Goal: Find specific page/section: Find specific page/section

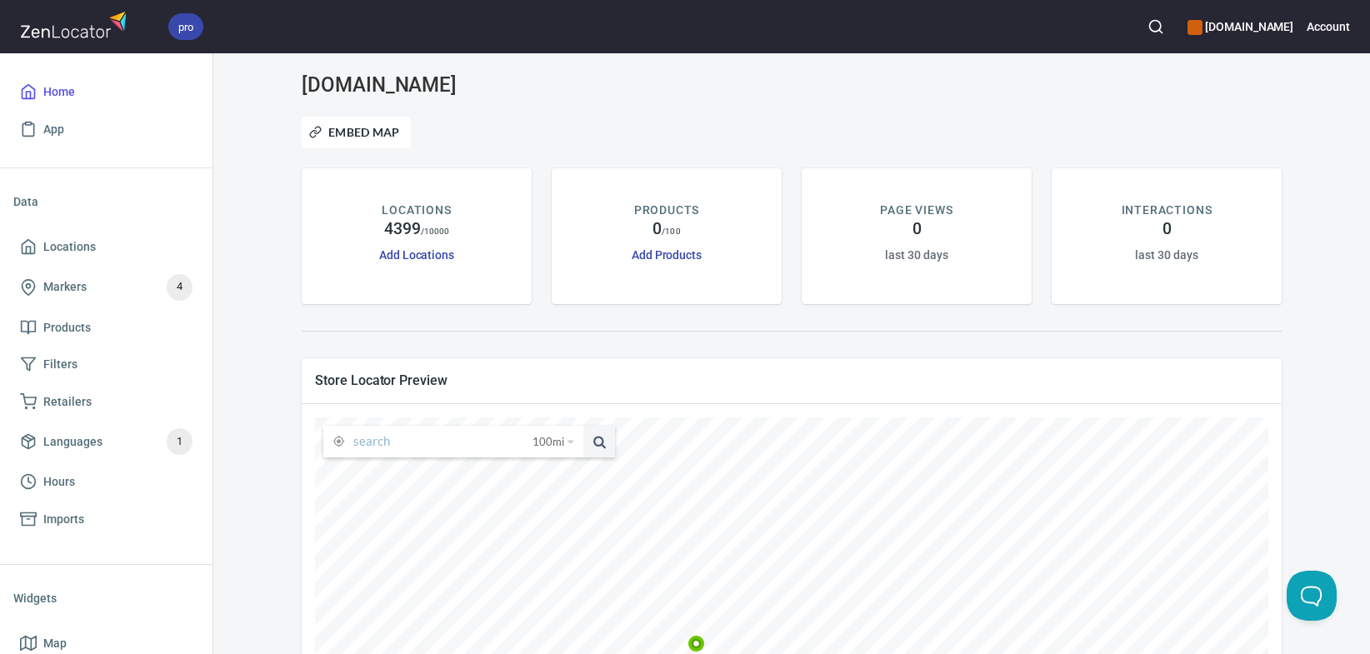
scroll to position [313, 0]
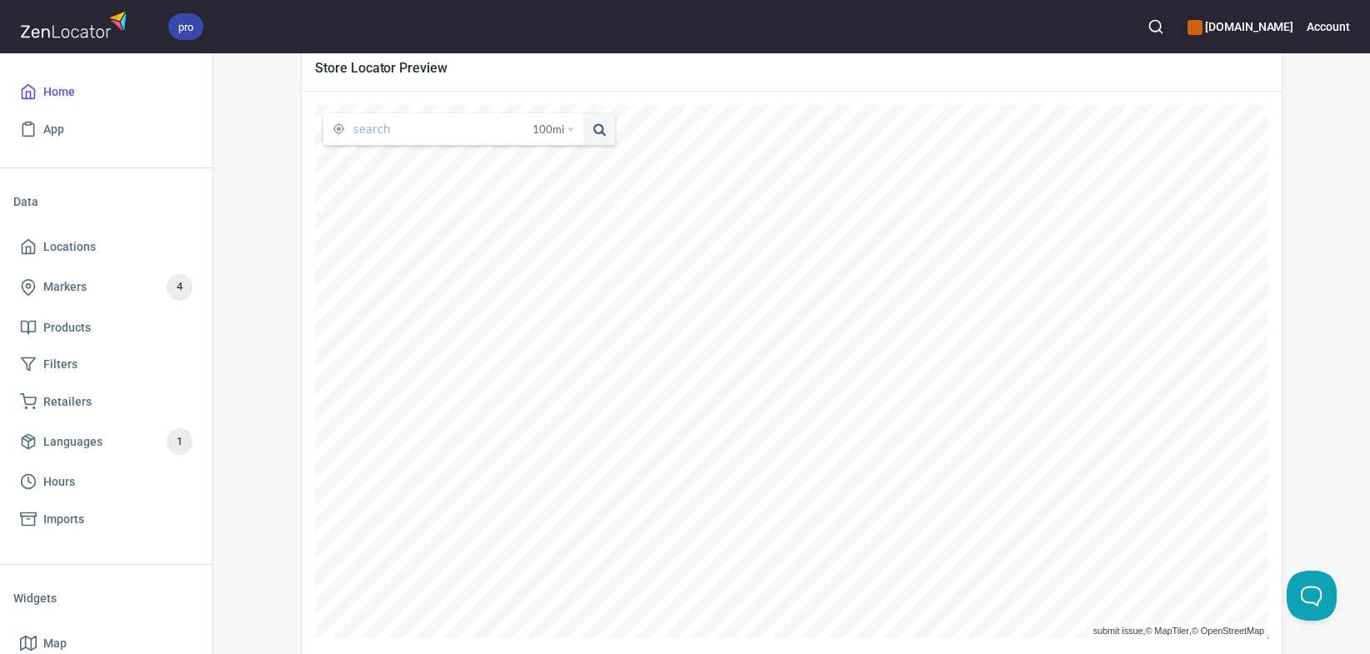
click at [465, 130] on input "text" at bounding box center [442, 129] width 179 height 32
type input "tigard"
click at [583, 113] on button at bounding box center [599, 129] width 32 height 32
click at [331, 378] on icon at bounding box center [323, 380] width 16 height 16
click at [445, 521] on icon at bounding box center [437, 526] width 16 height 16
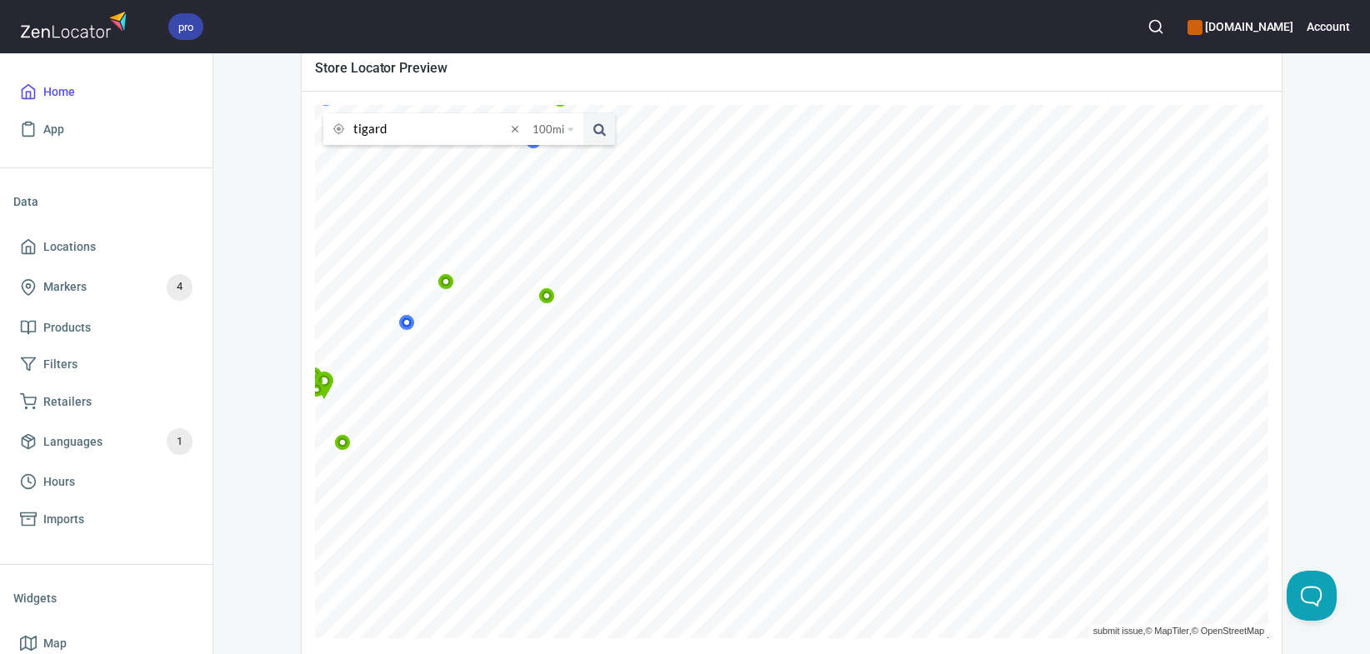
click at [323, 378] on icon at bounding box center [316, 381] width 16 height 16
click at [318, 400] on icon at bounding box center [311, 401] width 16 height 16
click at [244, 393] on icon at bounding box center [236, 388] width 16 height 16
click at [189, 273] on icon at bounding box center [181, 268] width 16 height 16
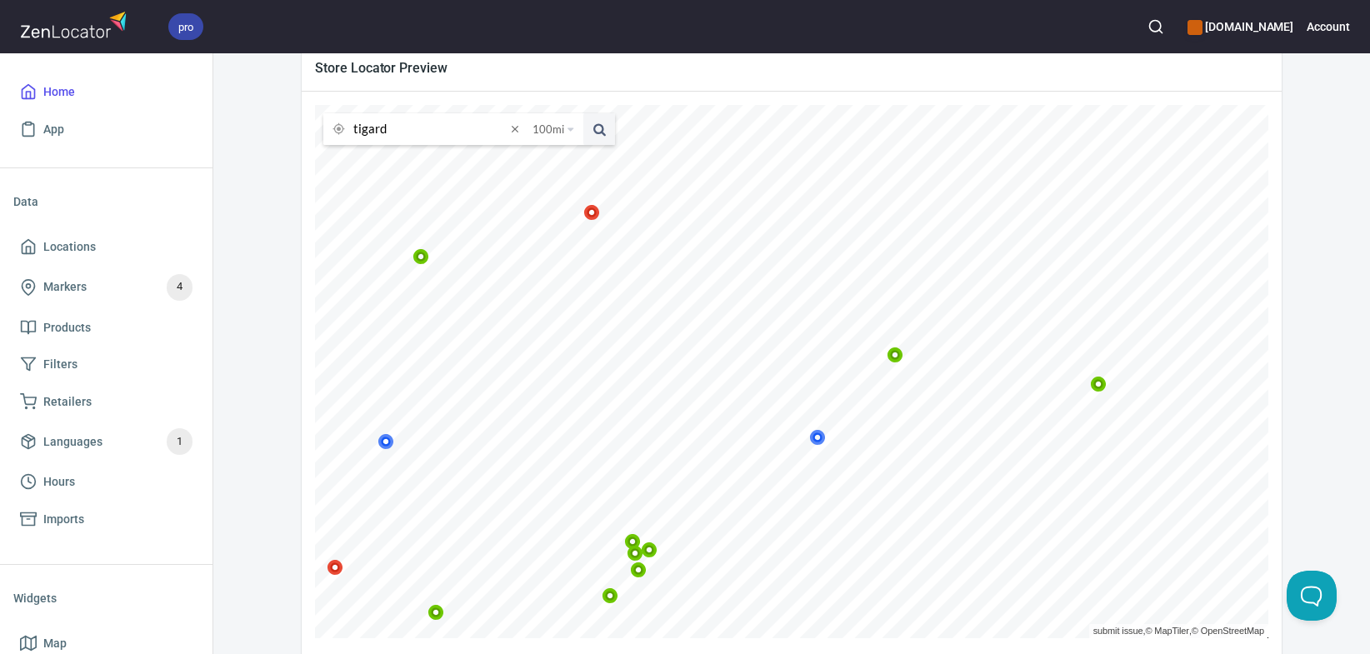
click at [341, 568] on icon at bounding box center [336, 568] width 10 height 10
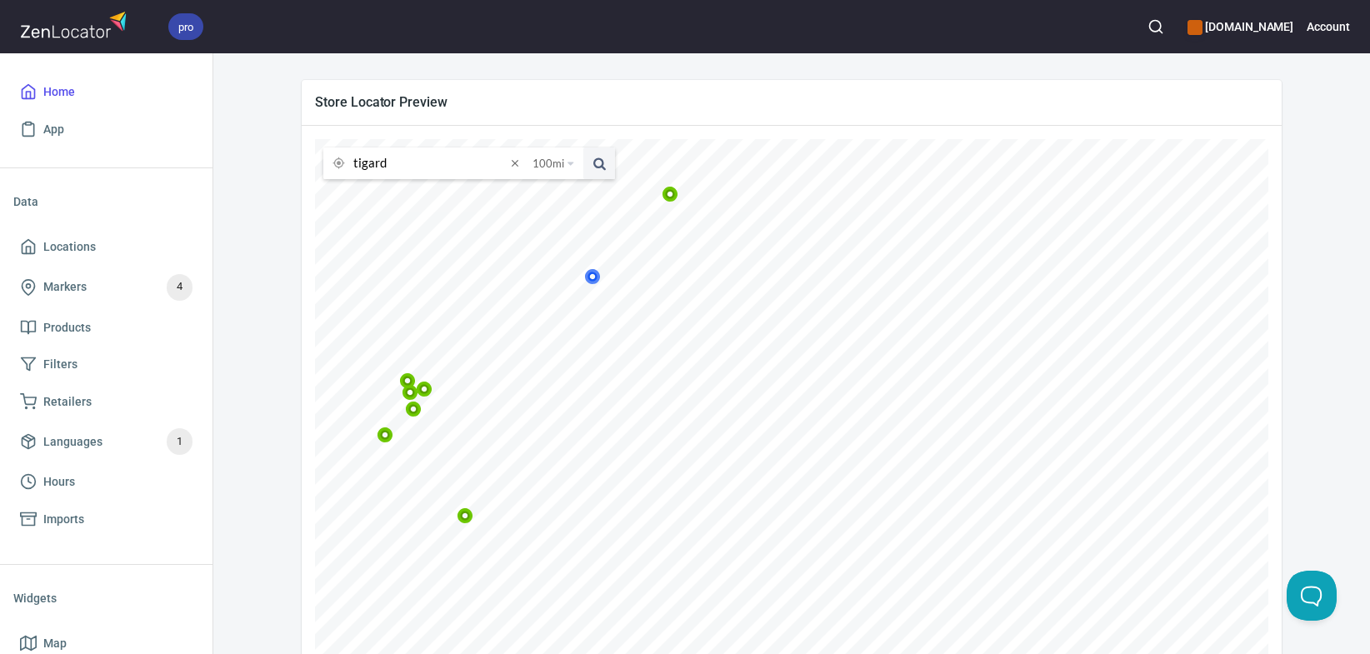
click at [416, 381] on icon at bounding box center [408, 381] width 16 height 16
click at [337, 442] on icon at bounding box center [329, 442] width 16 height 16
click at [303, 438] on icon at bounding box center [295, 440] width 16 height 16
click at [411, 495] on icon at bounding box center [403, 495] width 16 height 16
click at [289, 410] on icon at bounding box center [281, 409] width 16 height 16
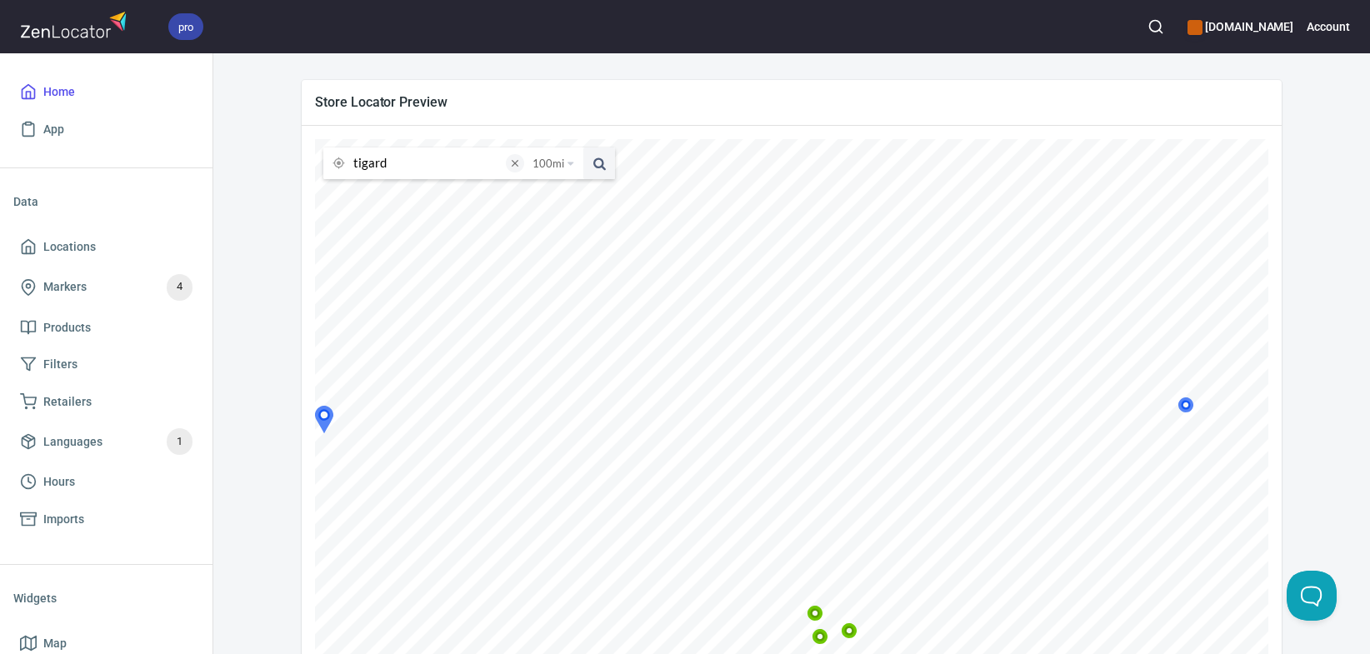
click at [518, 162] on span at bounding box center [515, 163] width 18 height 18
click at [342, 391] on icon at bounding box center [334, 388] width 16 height 16
